Goal: Transaction & Acquisition: Book appointment/travel/reservation

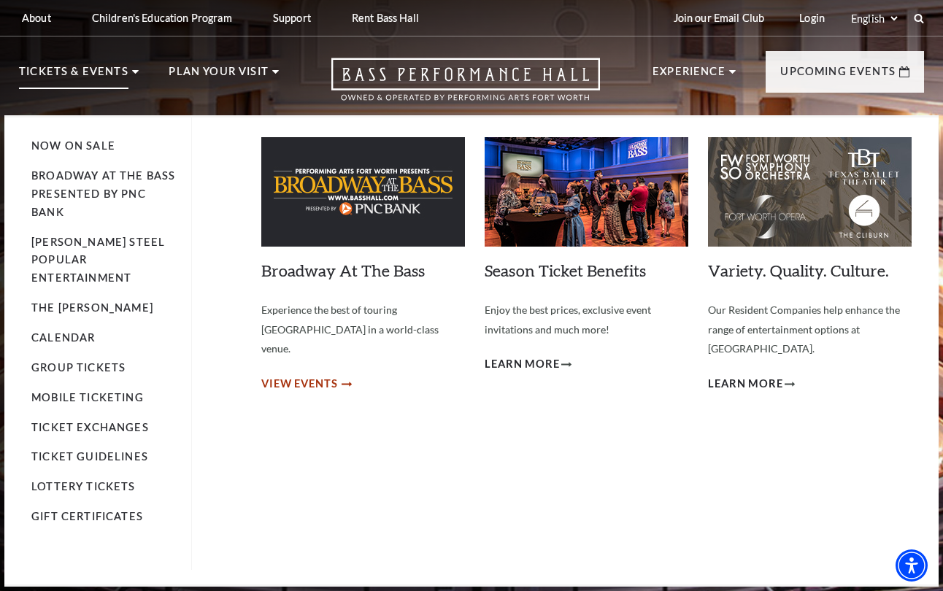
click at [314, 375] on span "View Events" at bounding box center [299, 384] width 77 height 18
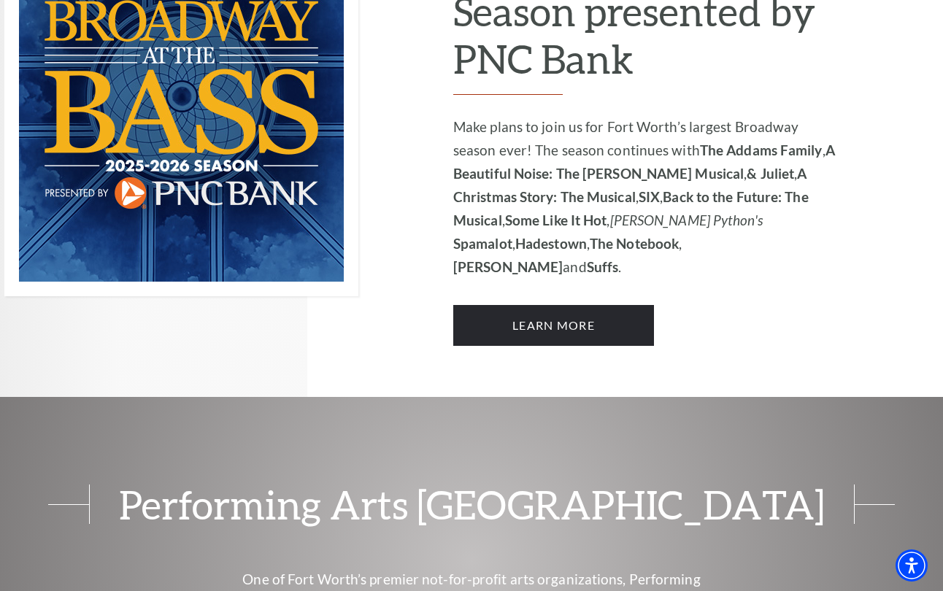
scroll to position [1092, 0]
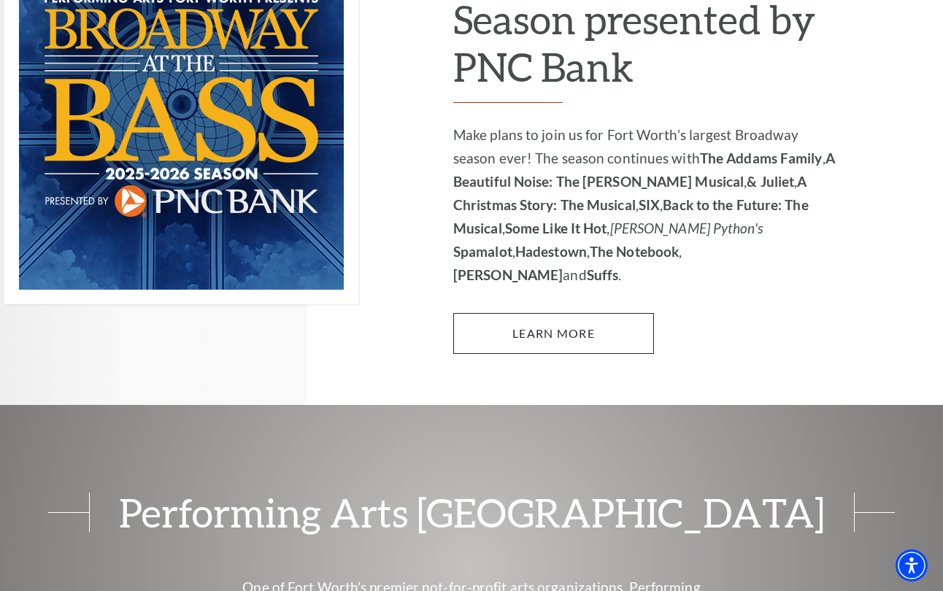
click at [560, 313] on link "Learn More" at bounding box center [553, 333] width 201 height 41
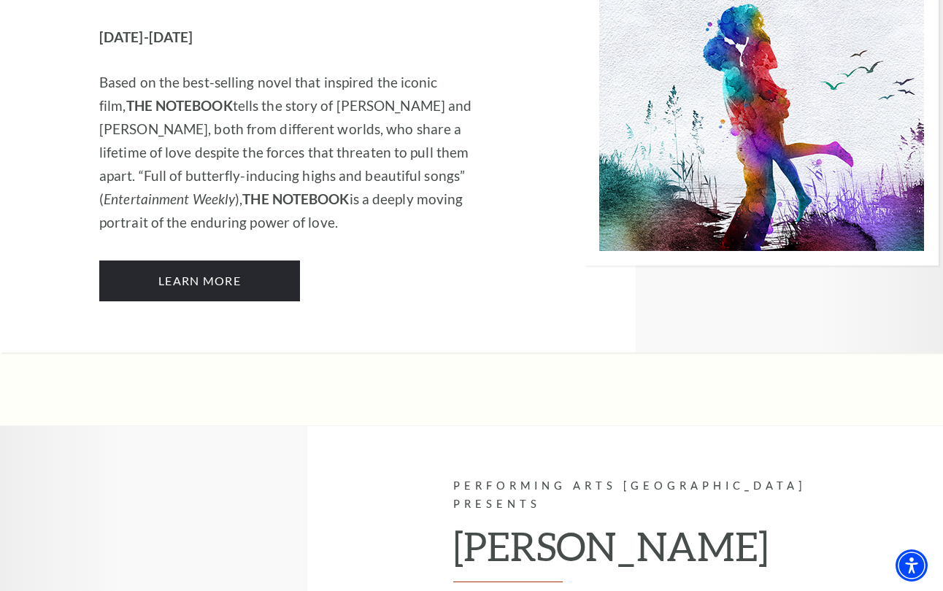
scroll to position [8443, 0]
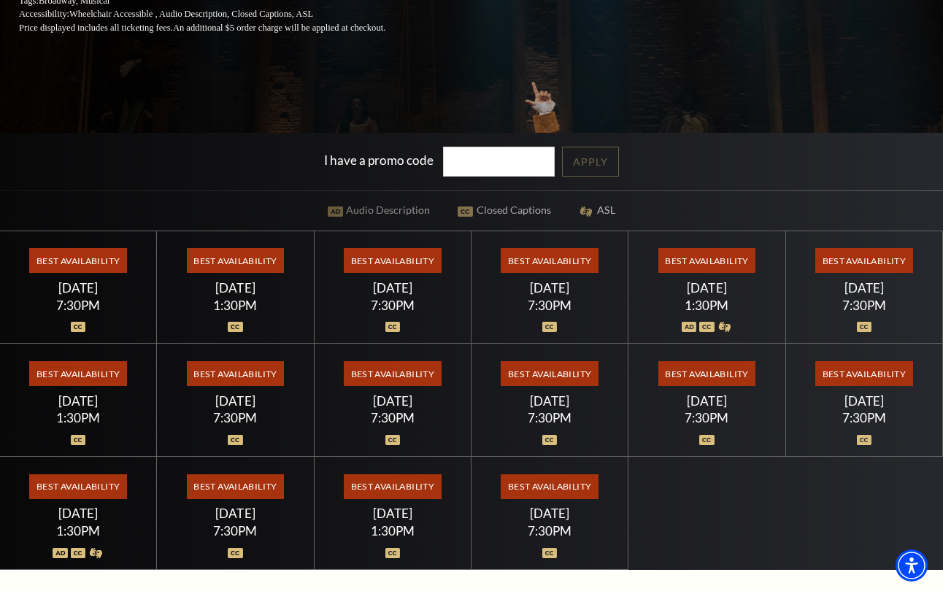
scroll to position [333, 0]
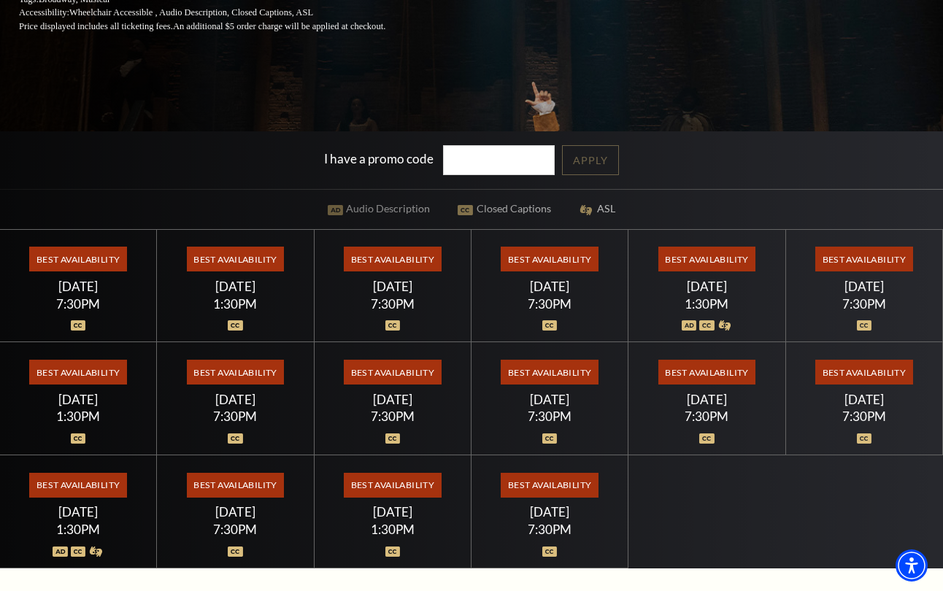
click at [403, 259] on span "Best Availability" at bounding box center [392, 259] width 97 height 25
click at [375, 264] on span "Best Availability" at bounding box center [392, 259] width 97 height 25
click at [385, 287] on div "[DATE]" at bounding box center [392, 286] width 122 height 15
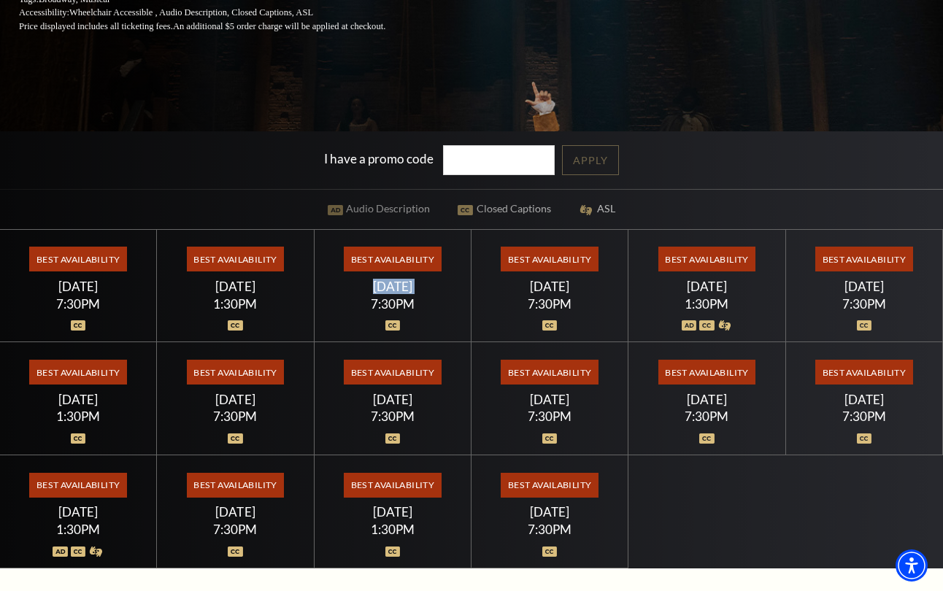
click at [385, 287] on div "[DATE]" at bounding box center [392, 286] width 122 height 15
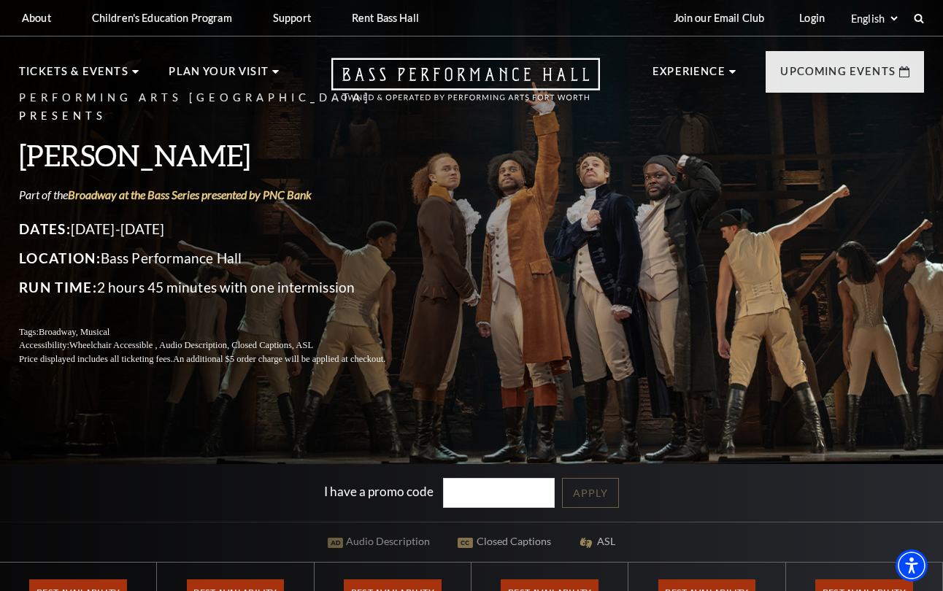
scroll to position [0, 0]
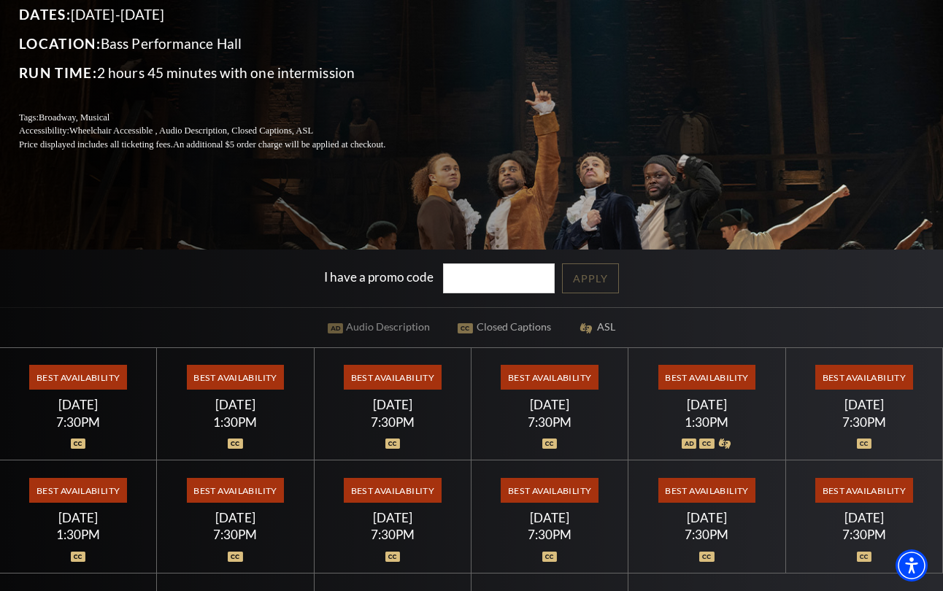
click at [74, 380] on span "Best Availability" at bounding box center [77, 377] width 97 height 25
click at [250, 401] on div "[DATE]" at bounding box center [235, 404] width 122 height 15
